Goal: Task Accomplishment & Management: Manage account settings

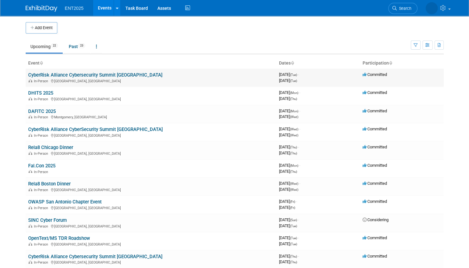
click at [102, 73] on link "CyberRisk Alliance Cybersecurity Summit [GEOGRAPHIC_DATA]" at bounding box center [95, 75] width 134 height 6
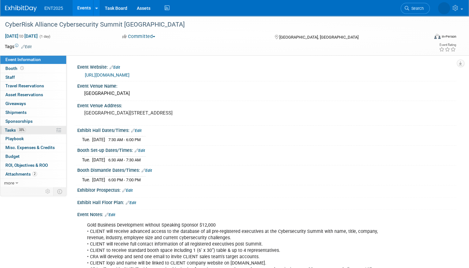
click at [41, 131] on link "33% Tasks 33%" at bounding box center [33, 130] width 66 height 9
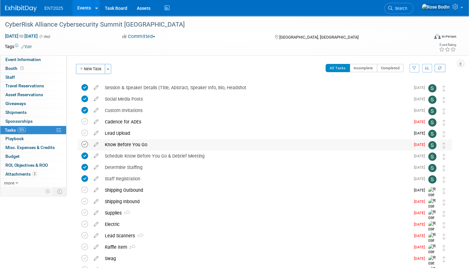
click at [84, 144] on icon at bounding box center [84, 144] width 7 height 7
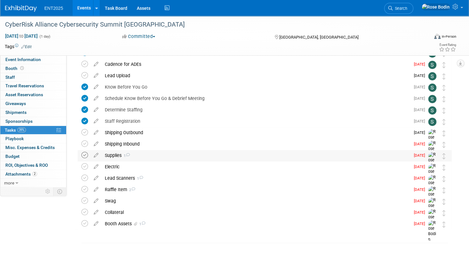
click at [85, 154] on icon at bounding box center [84, 155] width 7 height 7
click at [85, 190] on icon at bounding box center [84, 189] width 7 height 7
click at [85, 200] on icon at bounding box center [84, 200] width 7 height 7
click at [85, 211] on icon at bounding box center [84, 212] width 7 height 7
click at [130, 224] on div "Booth Assets 1" at bounding box center [256, 223] width 308 height 11
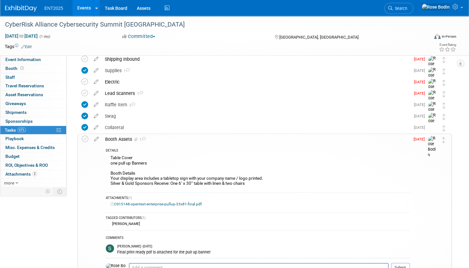
scroll to position [153, 0]
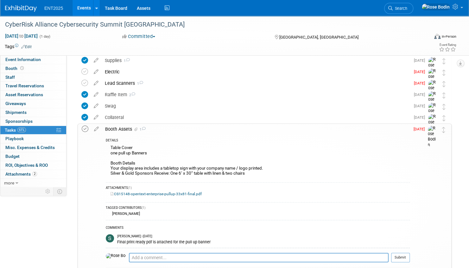
click at [84, 128] on icon at bounding box center [85, 129] width 7 height 7
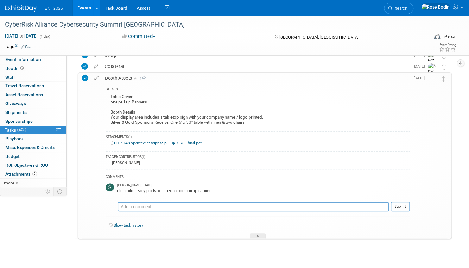
scroll to position [212, 0]
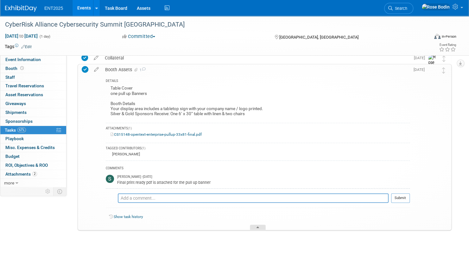
click at [257, 227] on icon at bounding box center [257, 229] width 3 height 4
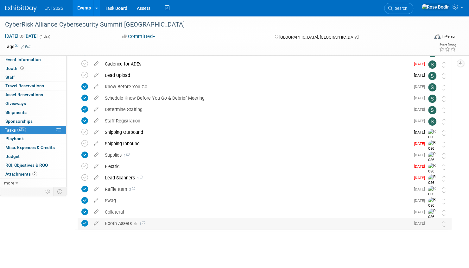
scroll to position [58, 0]
click at [188, 132] on div "Shipping Outbound" at bounding box center [256, 132] width 308 height 11
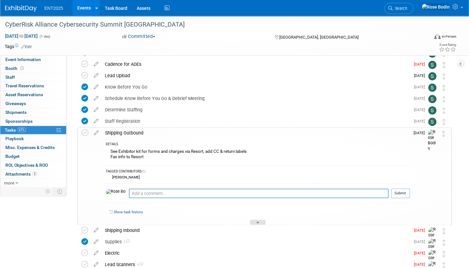
click at [254, 221] on div at bounding box center [258, 222] width 16 height 5
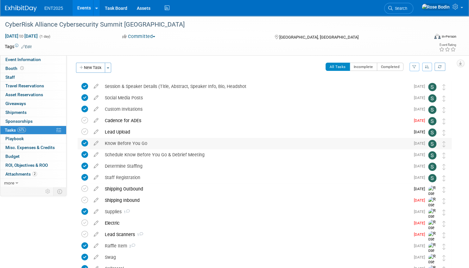
scroll to position [0, 0]
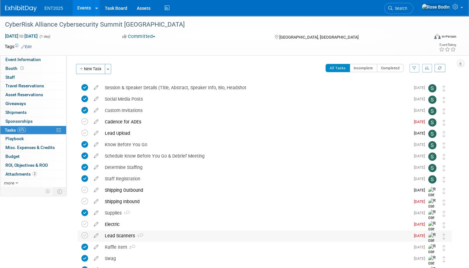
click at [162, 237] on div "Lead Scanners 1" at bounding box center [256, 235] width 308 height 11
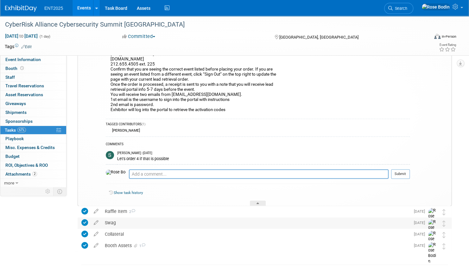
scroll to position [222, 0]
click at [258, 202] on icon at bounding box center [257, 204] width 3 height 4
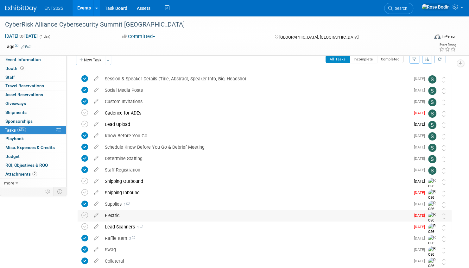
scroll to position [0, 0]
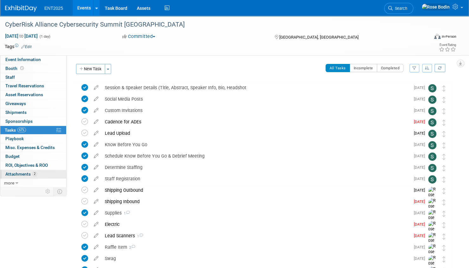
click at [49, 173] on link "2 Attachments 2" at bounding box center [33, 174] width 66 height 9
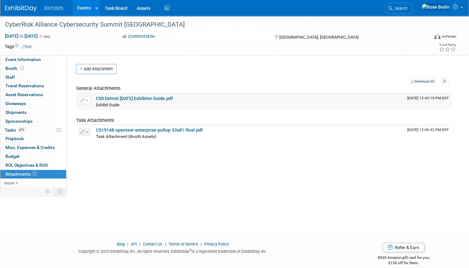
click at [149, 98] on link "CSS Detroit [DATE] Exhibitor Guide.pdf" at bounding box center [134, 98] width 77 height 5
click at [33, 128] on link "67% Tasks 67%" at bounding box center [33, 130] width 66 height 9
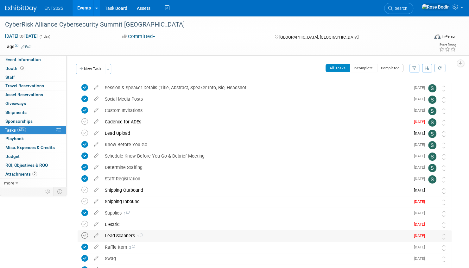
click at [85, 234] on icon at bounding box center [84, 235] width 7 height 7
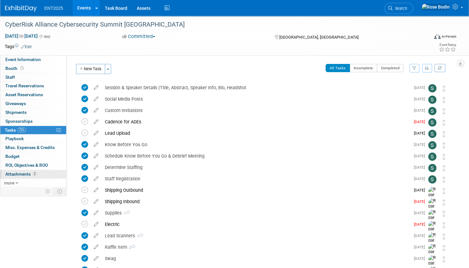
click at [46, 172] on link "2 Attachments 2" at bounding box center [33, 174] width 66 height 9
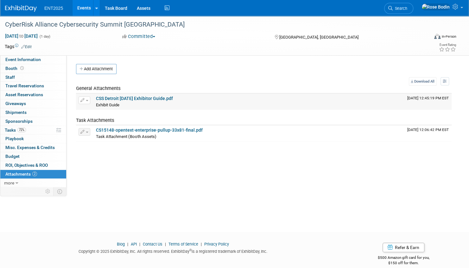
click at [144, 98] on link "CSS Detroit [DATE] Exhibitor Guide.pdf" at bounding box center [134, 98] width 77 height 5
click at [47, 66] on link "Booth" at bounding box center [33, 68] width 66 height 9
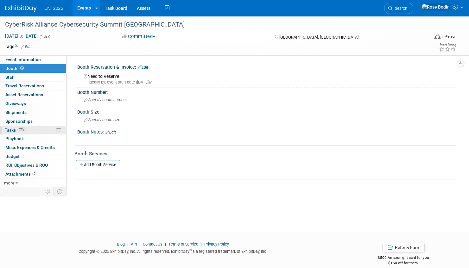
click at [42, 129] on link "72% Tasks 72%" at bounding box center [33, 130] width 66 height 9
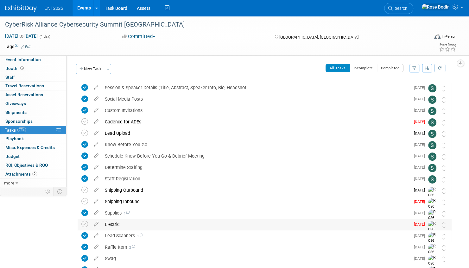
click at [171, 226] on div "Electric" at bounding box center [256, 224] width 308 height 11
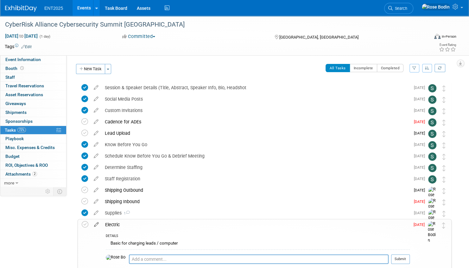
click at [97, 222] on icon at bounding box center [96, 223] width 11 height 8
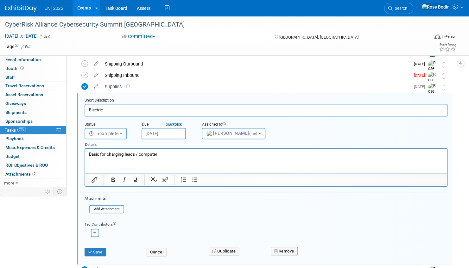
click at [166, 154] on p "Basic for charging leads / computer" at bounding box center [266, 154] width 354 height 6
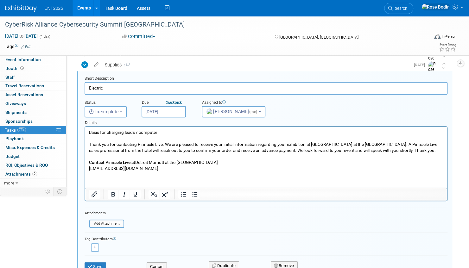
scroll to position [158, 0]
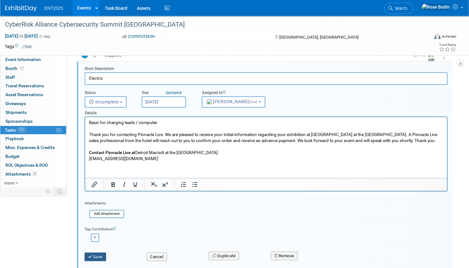
click at [93, 255] on button "Save" at bounding box center [96, 257] width 22 height 9
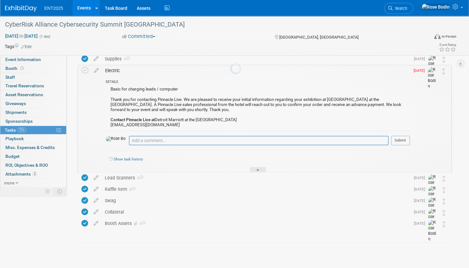
scroll to position [154, 0]
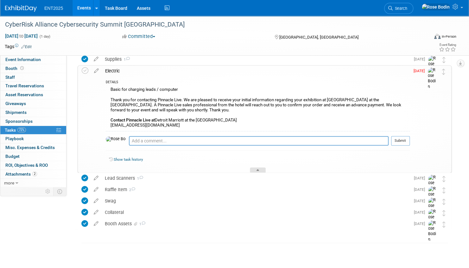
click at [257, 169] on icon at bounding box center [257, 171] width 3 height 4
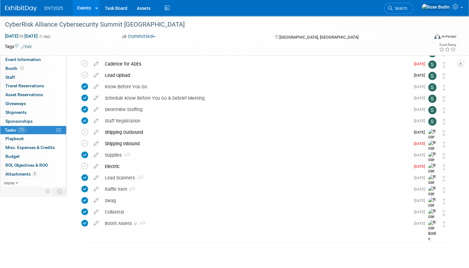
scroll to position [58, 0]
click at [86, 166] on icon at bounding box center [84, 166] width 7 height 7
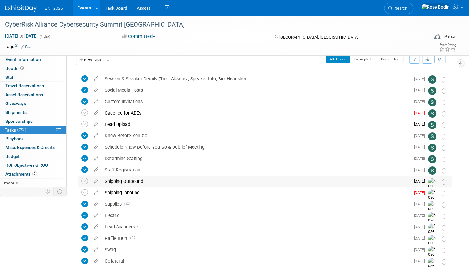
scroll to position [0, 0]
